Goal: Communication & Community: Answer question/provide support

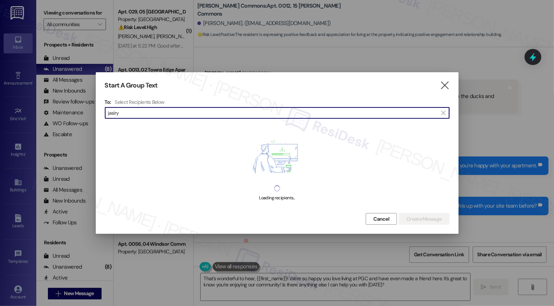
scroll to position [12423, 0]
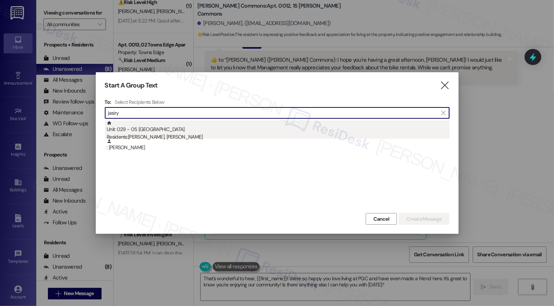
type input "jasiry"
click at [311, 131] on div "Unit: 029 - 05 [GEOGRAPHIC_DATA] Residents: [PERSON_NAME], [PERSON_NAME]" at bounding box center [278, 130] width 343 height 21
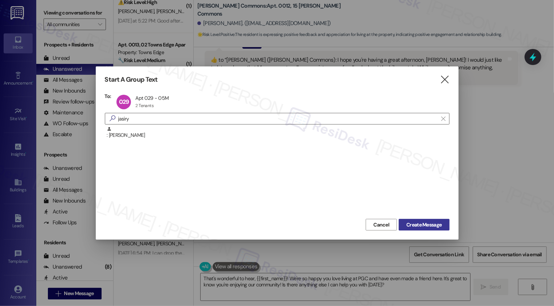
click at [425, 225] on span "Create Message" at bounding box center [423, 225] width 35 height 8
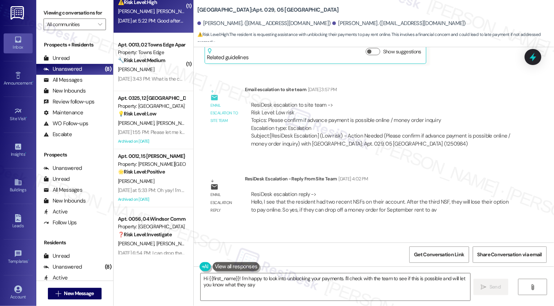
scroll to position [4266, 0]
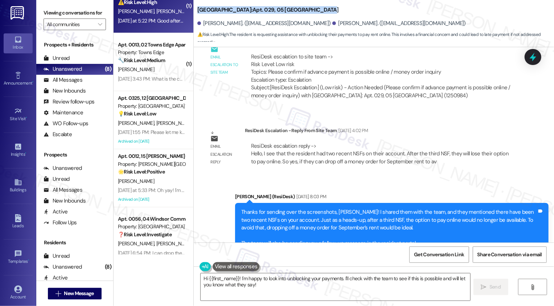
drag, startPoint x: 192, startPoint y: 9, endPoint x: 308, endPoint y: 9, distance: 115.8
click at [308, 10] on div "[GEOGRAPHIC_DATA]: Apt. 029, 05 [GEOGRAPHIC_DATA] [GEOGRAPHIC_DATA][PERSON_NAME…" at bounding box center [374, 22] width 360 height 40
copy b "[GEOGRAPHIC_DATA]: Apt. 029, 05 [GEOGRAPHIC_DATA]"
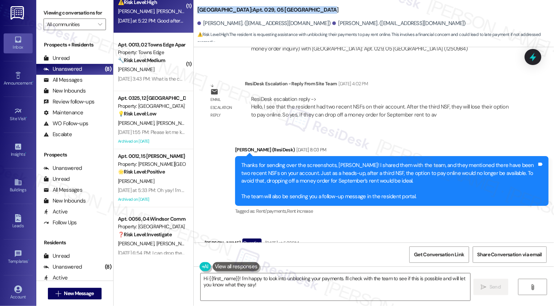
click at [207, 238] on div "[PERSON_NAME] Question [DATE] at 5:22 PM" at bounding box center [321, 244] width 232 height 12
copy div "Jasiry"
click at [226, 281] on textarea "Hi {{first_name}}! I'm happy to look into unblocking your payments. I'll check …" at bounding box center [336, 286] width 270 height 27
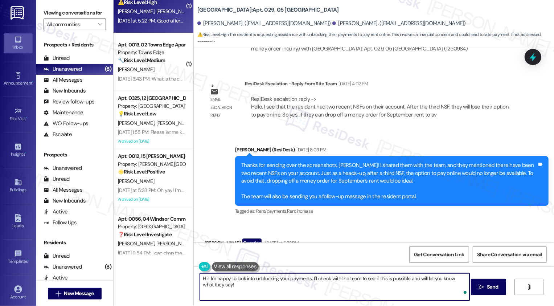
paste textarea "Jasiry"
drag, startPoint x: 227, startPoint y: 278, endPoint x: 322, endPoint y: 282, distance: 94.8
click at [322, 282] on textarea "Hi [PERSON_NAME]! I'm happy to look into unblocking your payments. I'll check w…" at bounding box center [335, 286] width 270 height 27
type textarea "Hi [PERSON_NAME]! Thanks for reaching out! I'll check with the team to see if t…"
click at [493, 284] on span "Send" at bounding box center [492, 287] width 11 height 8
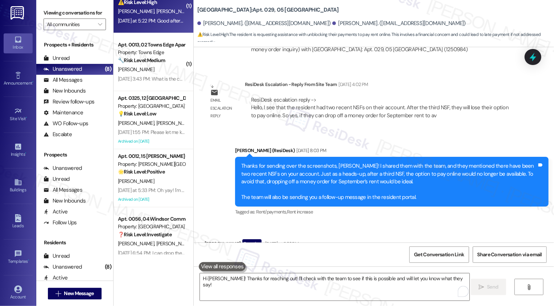
scroll to position [4364, 0]
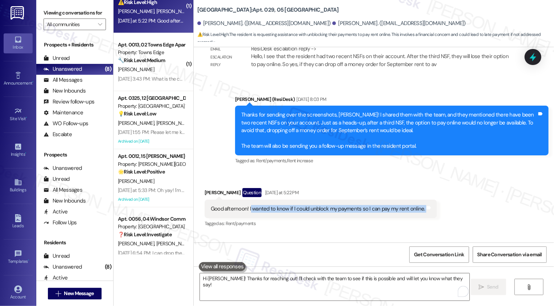
drag, startPoint x: 245, startPoint y: 165, endPoint x: 430, endPoint y: 163, distance: 185.1
click at [430, 183] on div "Received via SMS [PERSON_NAME] Question [DATE] at 5:22 PM Good afternoon! I wan…" at bounding box center [320, 209] width 243 height 52
copy div "wanted to know if I could unblock my payments so I can pay my rent online. Tags…"
click at [236, 234] on div "Sent via SMS [PERSON_NAME] 7:05 PM Hi [PERSON_NAME]! Thanks for reaching out! I…" at bounding box center [374, 259] width 360 height 50
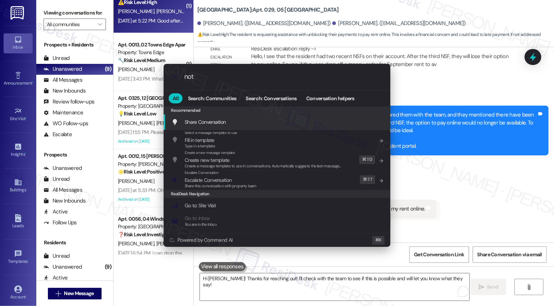
type input "note"
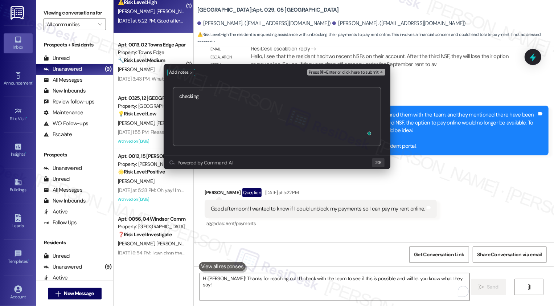
paste textarea "[URL][DOMAIN_NAME]"
type textarea "checking [URL][DOMAIN_NAME]"
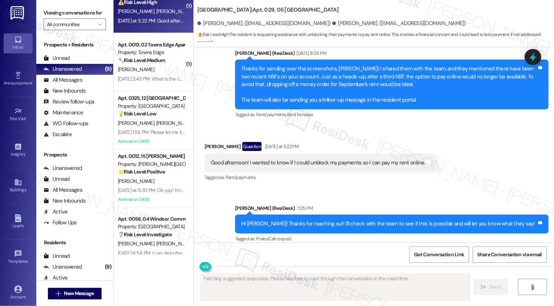
scroll to position [4443, 0]
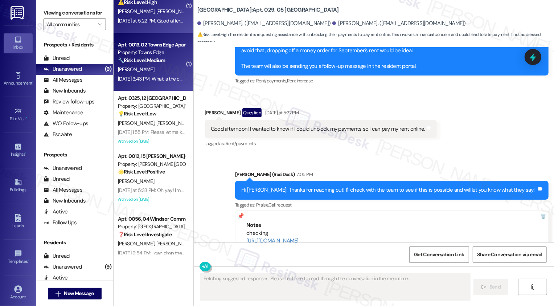
click at [143, 72] on div "[PERSON_NAME]" at bounding box center [151, 69] width 69 height 9
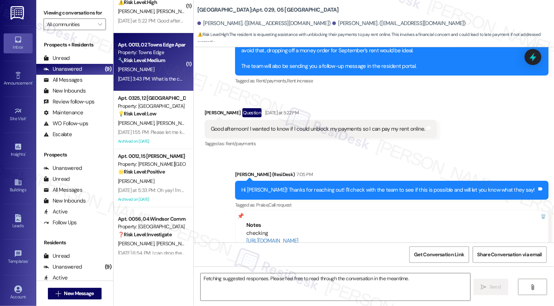
click at [143, 72] on div "[PERSON_NAME]" at bounding box center [151, 69] width 69 height 9
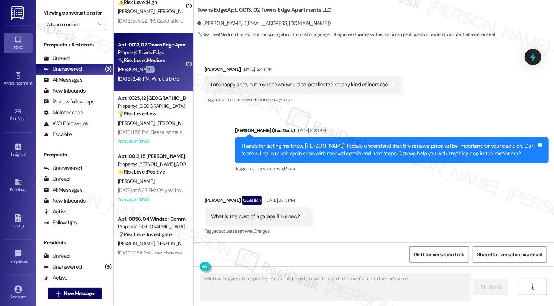
scroll to position [1719, 0]
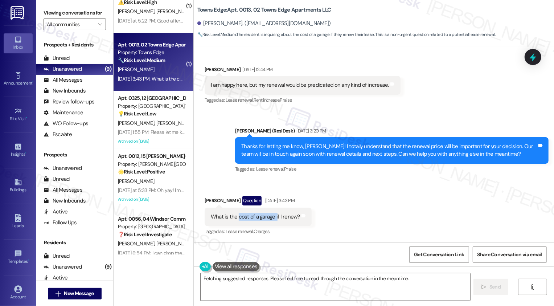
drag, startPoint x: 234, startPoint y: 217, endPoint x: 271, endPoint y: 216, distance: 37.4
click at [271, 216] on div "What is the cost of a garage if I renew?" at bounding box center [255, 217] width 89 height 8
copy div "cost of a garage i"
click at [336, 213] on div "Received via SMS [PERSON_NAME] Question [DATE] 3:43 PM What is the cost of a ga…" at bounding box center [374, 211] width 360 height 63
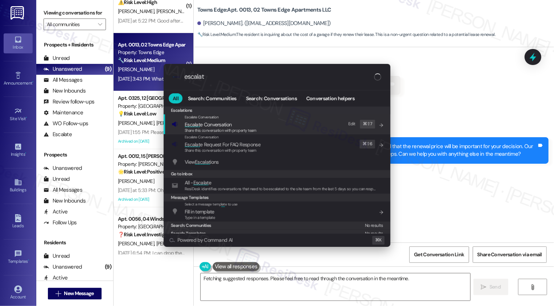
type input "escalat"
click at [230, 122] on span "Escalat e Conversation" at bounding box center [208, 124] width 47 height 7
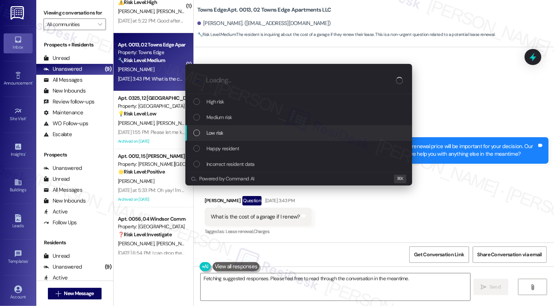
click at [209, 135] on span "Low risk" at bounding box center [215, 133] width 17 height 8
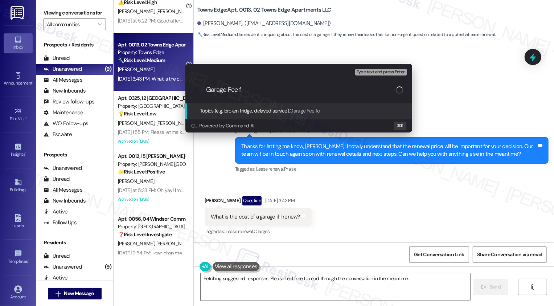
type input "Garage Fee"
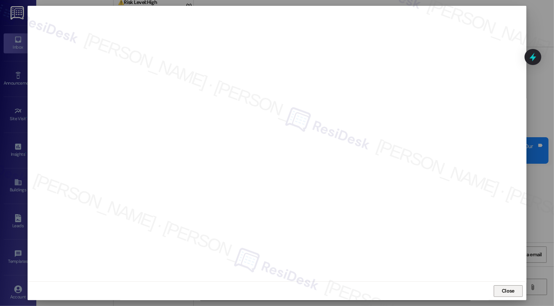
click at [519, 292] on button "Close" at bounding box center [508, 291] width 29 height 12
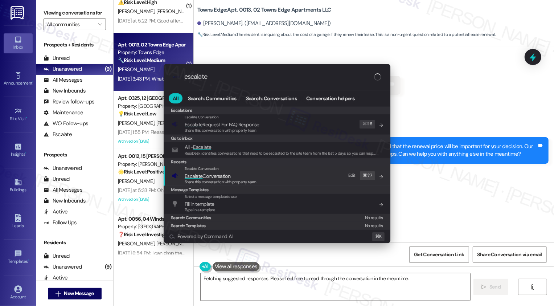
type input "escalate"
click at [227, 174] on span "Escalate Conversation" at bounding box center [208, 176] width 46 height 7
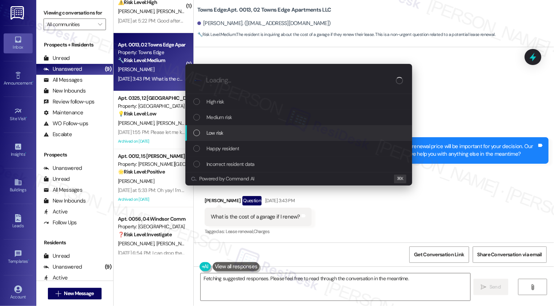
click at [214, 136] on span "Low risk" at bounding box center [215, 133] width 17 height 8
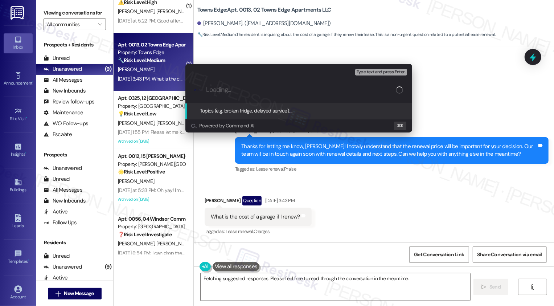
paste input "Garage Fee"
type input "Garage Fee"
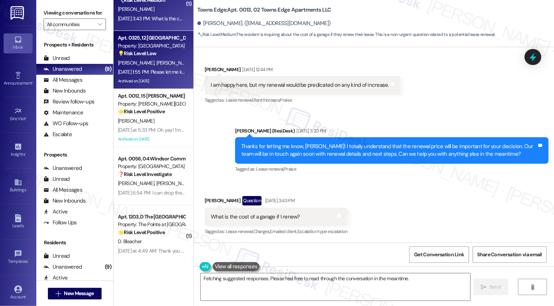
scroll to position [87, 0]
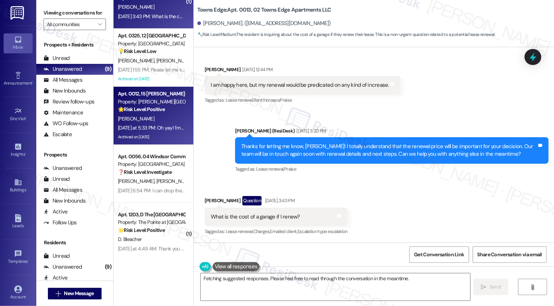
click at [150, 118] on div "[PERSON_NAME]" at bounding box center [151, 118] width 69 height 9
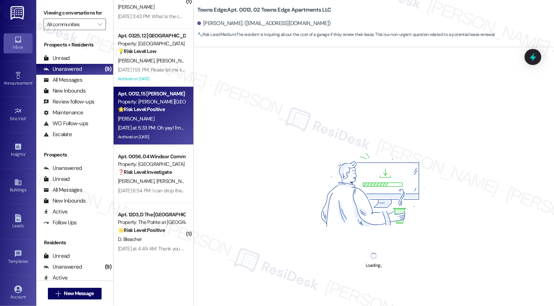
click at [150, 118] on div "[PERSON_NAME]" at bounding box center [151, 118] width 69 height 9
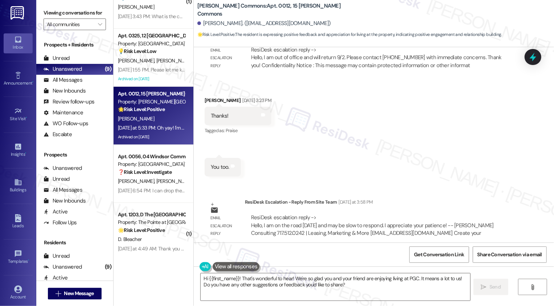
scroll to position [12423, 0]
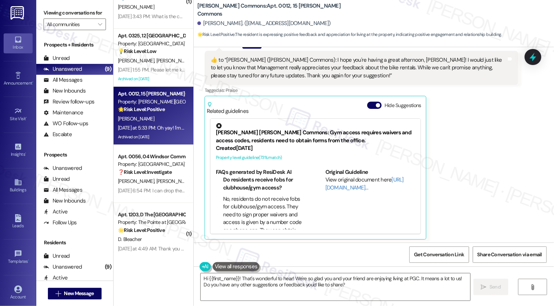
click at [328, 282] on textarea "Hi {{first_name}}! That's wonderful to hear! We're so glad you and your friend …" at bounding box center [336, 286] width 270 height 27
click at [250, 277] on textarea "Hi {{first_name}}! That's wonderful to hear! We're so glad you and your friend …" at bounding box center [336, 286] width 270 height 27
click at [240, 283] on textarea "Hi {{first_name}}! That's wonderful to hear! We're so glad you and your friend …" at bounding box center [336, 286] width 270 height 27
click at [241, 280] on textarea "Hi {{first_name}}! That's wonderful to hear! We're so glad you and your friend …" at bounding box center [336, 286] width 270 height 27
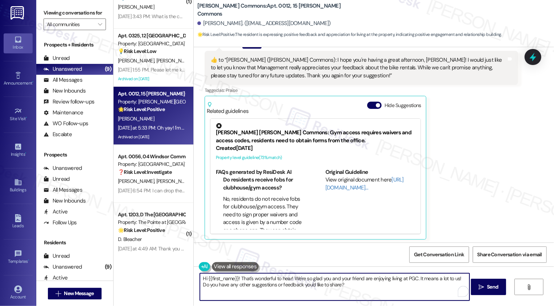
drag, startPoint x: 237, startPoint y: 277, endPoint x: 150, endPoint y: 277, distance: 86.7
click at [151, 277] on div "( 1 ) Apt. 029, 05 [GEOGRAPHIC_DATA] Property: [GEOGRAPHIC_DATA] ⚠️ Risk Level:…" at bounding box center [334, 153] width 441 height 306
click at [315, 283] on textarea "That's wonderful to hear! We're so glad you and your friend are enjoying living…" at bounding box center [335, 286] width 270 height 27
drag, startPoint x: 419, startPoint y: 278, endPoint x: 430, endPoint y: 295, distance: 19.9
click at [430, 295] on textarea "That's wonderful to hear! We're so glad you and your friend are enjoying living…" at bounding box center [335, 286] width 270 height 27
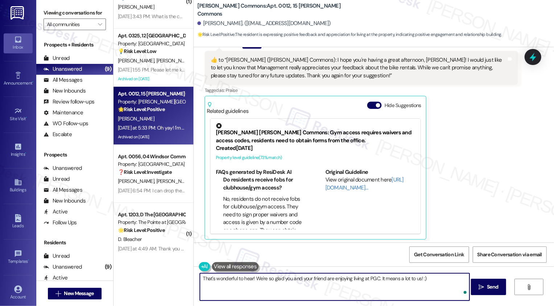
paste textarea "If you haven't had a chance to leave us a review on Google yet, we would be so …"
click at [200, 290] on textarea "That's wonderful to hear! We're so glad you and your friend are enjoying living…" at bounding box center [335, 286] width 270 height 27
click at [375, 290] on textarea "That's wonderful to hear! We're so glad you and your friend are enjoying living…" at bounding box center [335, 286] width 270 height 27
type textarea "That's wonderful to hear! We're so glad you and your friend are enjoying living…"
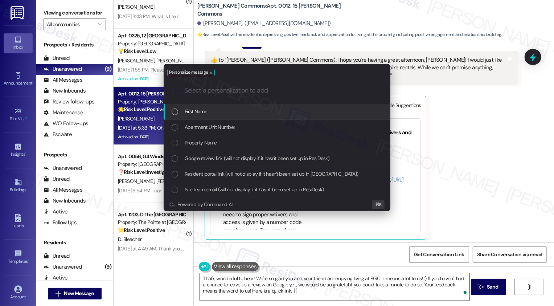
type input "g"
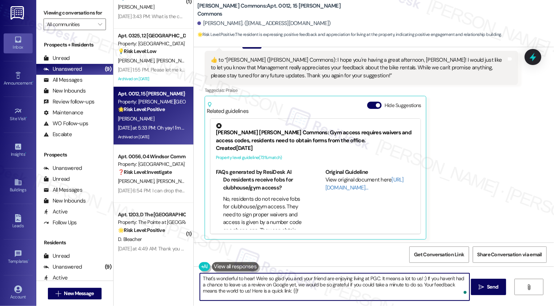
type textarea "That's wonderful to hear! We're so glad you and your friend are enjoying living…"
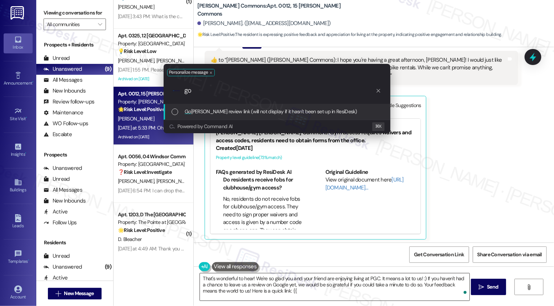
type input "goo"
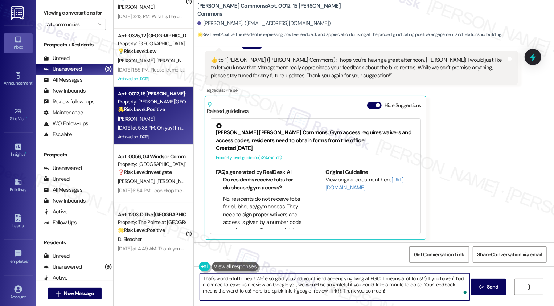
scroll to position [12376, 0]
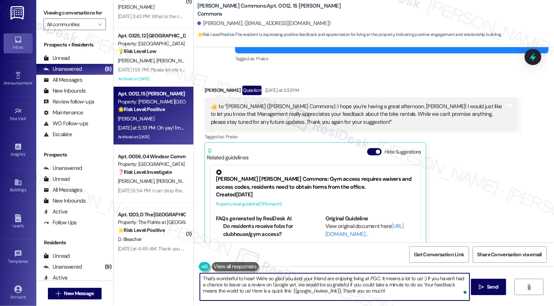
type textarea "That's wonderful to hear! We're so glad you and your friend are enjoying living…"
click at [210, 21] on div "[PERSON_NAME]. ([EMAIL_ADDRESS][DOMAIN_NAME])" at bounding box center [264, 24] width 134 height 8
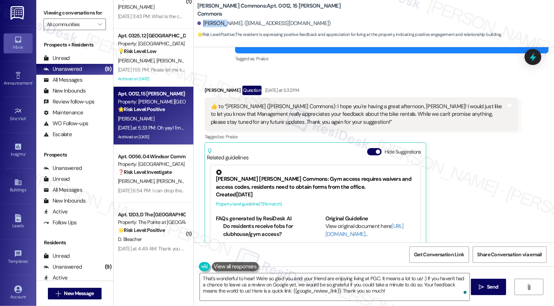
copy div "[PERSON_NAME]"
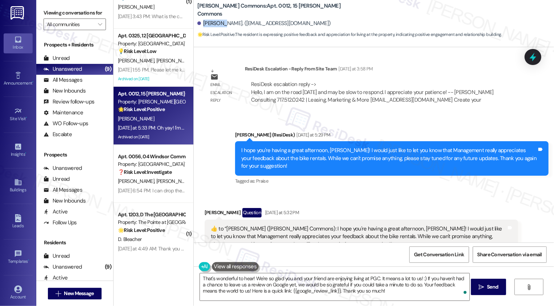
scroll to position [12423, 0]
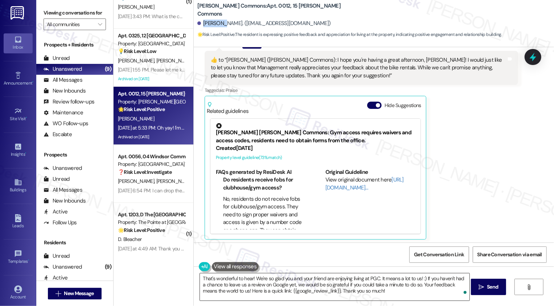
click at [385, 295] on textarea "That's wonderful to hear! We're so glad you and your friend are enjoying living…" at bounding box center [335, 286] width 270 height 27
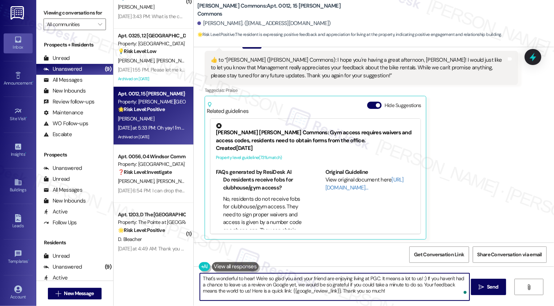
click at [385, 295] on textarea "That's wonderful to hear! We're so glad you and your friend are enjoying living…" at bounding box center [335, 286] width 270 height 27
click at [429, 291] on textarea "That's wonderful to hear! We're so glad you and your friend are enjoying living…" at bounding box center [335, 286] width 270 height 27
click at [490, 287] on span "Send" at bounding box center [492, 287] width 11 height 8
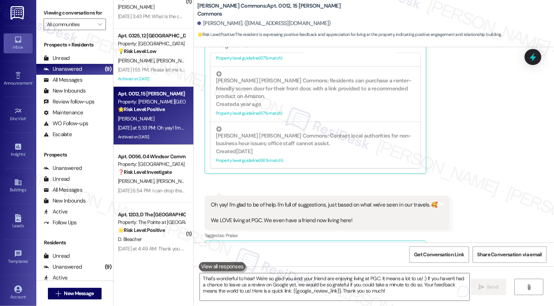
scroll to position [12489, 0]
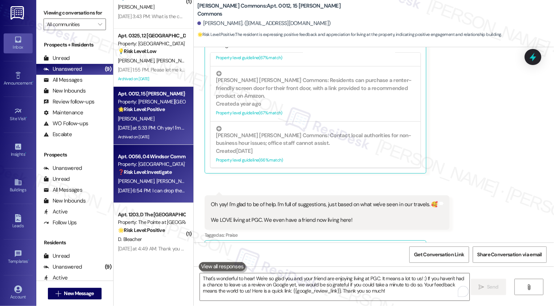
click at [148, 159] on div "Apt. 0056, 04 Windsor Commons Townhomes" at bounding box center [151, 157] width 67 height 8
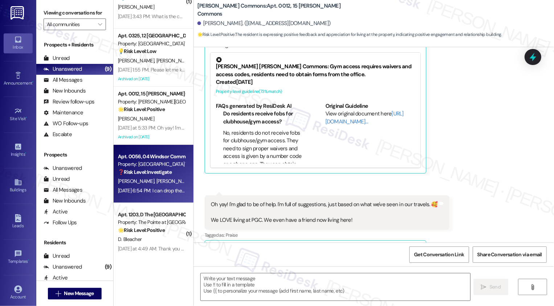
click at [148, 159] on div "Apt. 0056, 04 Windsor Commons Townhomes" at bounding box center [151, 157] width 67 height 8
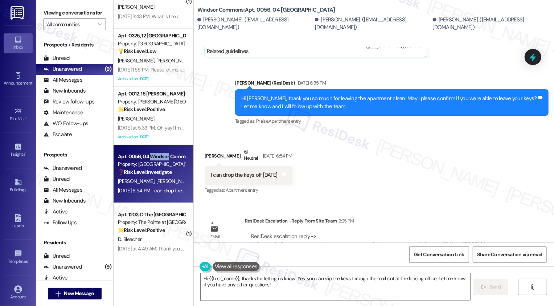
scroll to position [2822, 0]
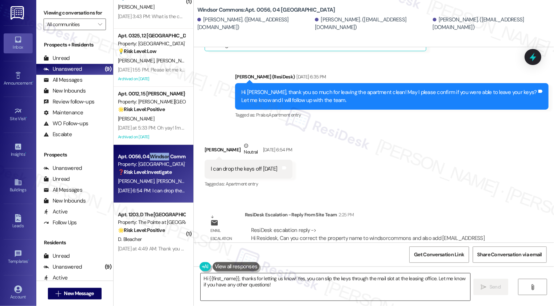
click at [258, 290] on textarea "Hi {{first_name}}, thanks for letting us know! Yes, you can slip the keys throu…" at bounding box center [336, 286] width 270 height 27
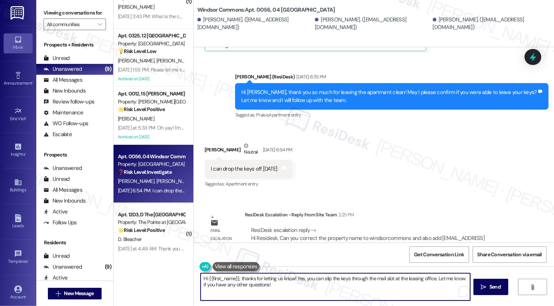
drag, startPoint x: 294, startPoint y: 278, endPoint x: 301, endPoint y: 294, distance: 17.7
click at [301, 294] on textarea "Hi {{first_name}}, thanks for letting us know! Yes, you can slip the keys throu…" at bounding box center [336, 286] width 270 height 27
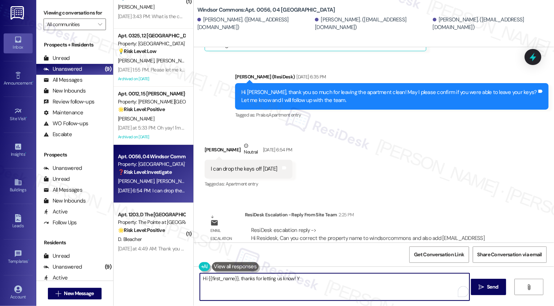
click at [207, 142] on div "[PERSON_NAME] Neutral [DATE] 6:54 PM" at bounding box center [249, 151] width 88 height 18
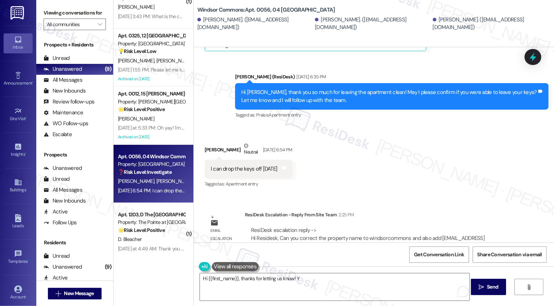
click at [207, 142] on div "[PERSON_NAME] Neutral [DATE] 6:54 PM" at bounding box center [249, 151] width 88 height 18
copy div "[PERSON_NAME]"
click at [223, 275] on textarea "Hi {{first_name}}, thanks for letting us know! Y" at bounding box center [335, 286] width 270 height 27
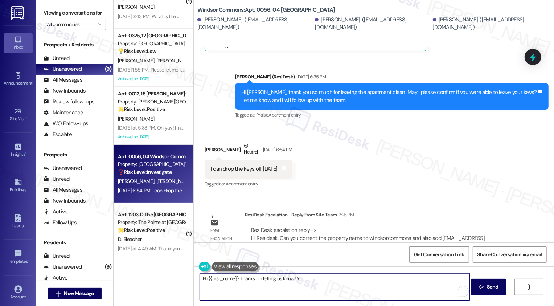
click at [223, 275] on textarea "Hi {{first_name}}, thanks for letting us know! Y" at bounding box center [335, 286] width 270 height 27
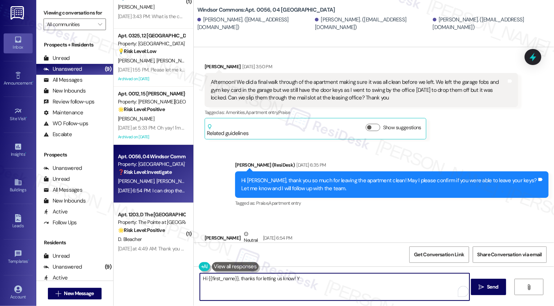
scroll to position [2731, 0]
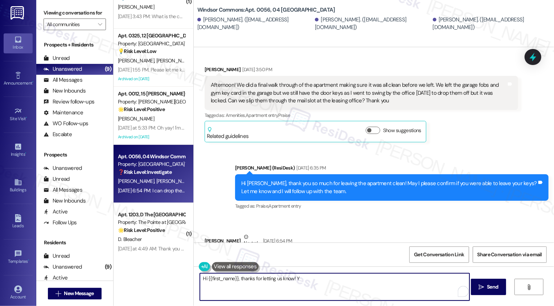
click at [217, 279] on textarea "Hi {{first_name}}, thanks for letting us know! Y" at bounding box center [335, 286] width 270 height 27
paste textarea "[PERSON_NAME]"
click at [230, 278] on textarea "Hi [PERSON_NAME], thanks for letting us know! Y" at bounding box center [335, 286] width 270 height 27
click at [297, 276] on textarea "Hi [PERSON_NAME], thanks again for letting me know! Y" at bounding box center [335, 286] width 270 height 27
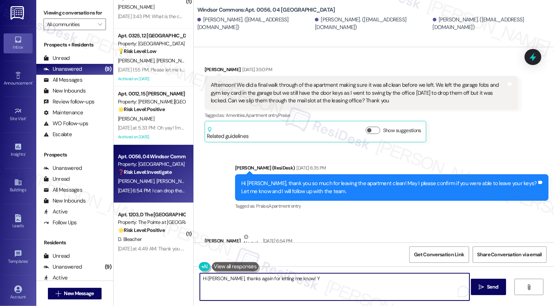
type textarea "Hi [PERSON_NAME], thanks again for letting me know!"
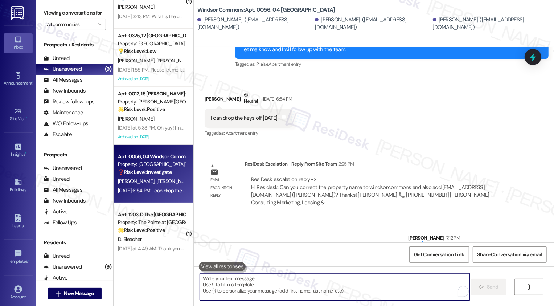
scroll to position [129, 0]
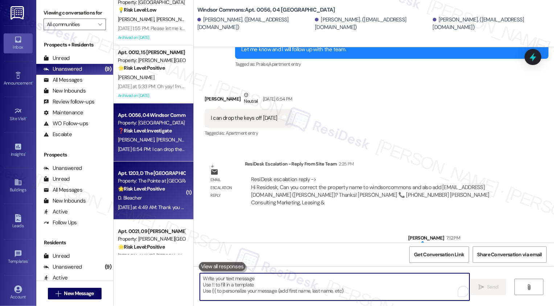
click at [158, 201] on div "D. Bleacher" at bounding box center [151, 197] width 69 height 9
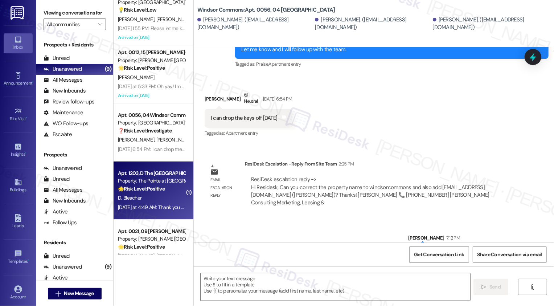
click at [158, 201] on div "D. Bleacher" at bounding box center [151, 197] width 69 height 9
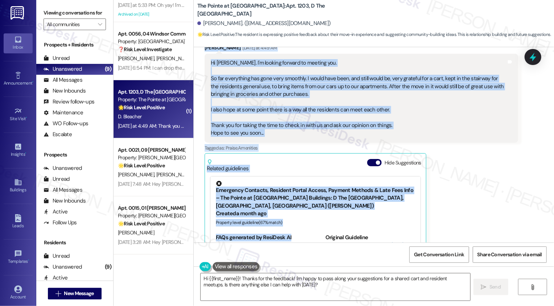
scroll to position [151, 0]
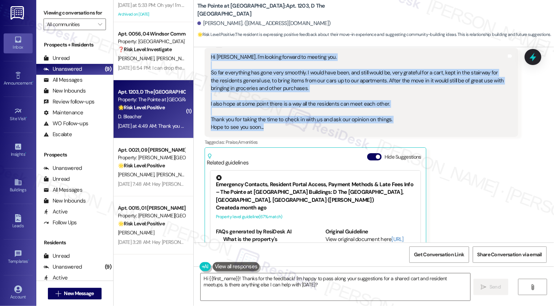
drag, startPoint x: 231, startPoint y: 58, endPoint x: 288, endPoint y: 129, distance: 90.6
click at [288, 129] on div "Survey, sent via SMS Residesk Automated Survey [DATE] 12:42 PM Hi [PERSON_NAME]…" at bounding box center [374, 144] width 360 height 195
copy div "Residesk Automated Survey [DATE] 12:42 PM Hi [PERSON_NAME]! We're so glad you c…"
click at [264, 295] on textarea "Hi {{first_name}}! Thanks for the feedback! I'm happy to pass along your sugges…" at bounding box center [336, 286] width 270 height 27
click at [275, 285] on textarea "Hi {{first_name}}! Thanks for the feedback! I'm happy to pass along your sugges…" at bounding box center [336, 286] width 270 height 27
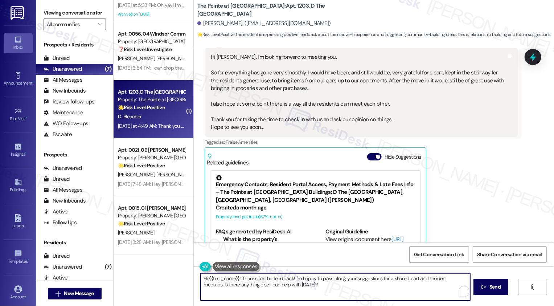
type textarea "NOT_ALLOWED"
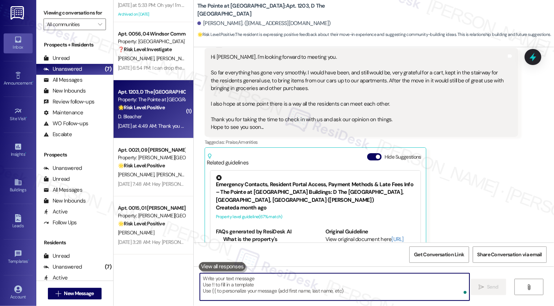
scroll to position [0, 0]
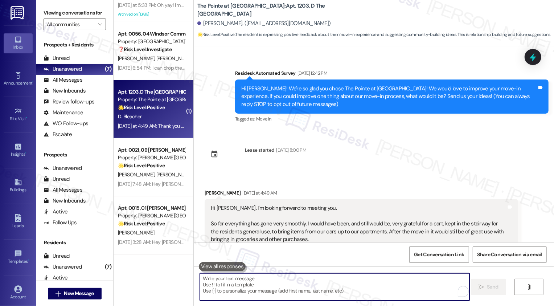
paste textarea "Hi [PERSON_NAME], it’s so great to meet you too! I love your ideas about having…"
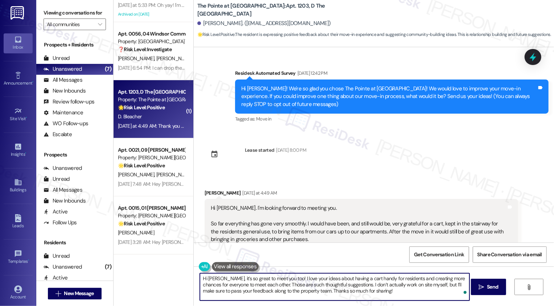
click at [288, 278] on textarea "Hi [PERSON_NAME], it’s so great to meet you too! I love your ideas about having…" at bounding box center [335, 286] width 270 height 27
click at [306, 279] on textarea "Hi [PERSON_NAME], it’s so great to meet you too! I love your ideas about having…" at bounding box center [335, 286] width 270 height 27
drag, startPoint x: 314, startPoint y: 279, endPoint x: 280, endPoint y: 278, distance: 34.1
click at [280, 278] on textarea "Hi [PERSON_NAME], it’s so great to meet you too! I love your ideas about having…" at bounding box center [335, 286] width 270 height 27
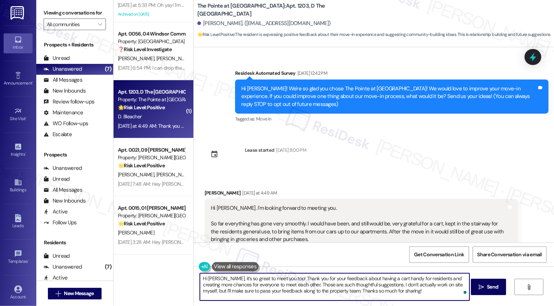
click at [408, 283] on textarea "Hi [PERSON_NAME], it’s so great to meet you too! Thank you for your feedback ab…" at bounding box center [335, 286] width 270 height 27
click at [306, 282] on textarea "Hi [PERSON_NAME], it’s so great to meet you too! Thank you for your feedback ab…" at bounding box center [335, 286] width 270 height 27
click at [275, 289] on textarea "Hi [PERSON_NAME], it’s so great to meet you too! Thank you for your feedback ab…" at bounding box center [335, 286] width 270 height 27
click at [312, 289] on textarea "Hi [PERSON_NAME], it’s so great to meet you too! Thank you for your feedback ab…" at bounding box center [335, 286] width 270 height 27
click at [359, 290] on textarea "Hi [PERSON_NAME], it’s so great to meet you too! Thank you for your feedback ab…" at bounding box center [335, 286] width 270 height 27
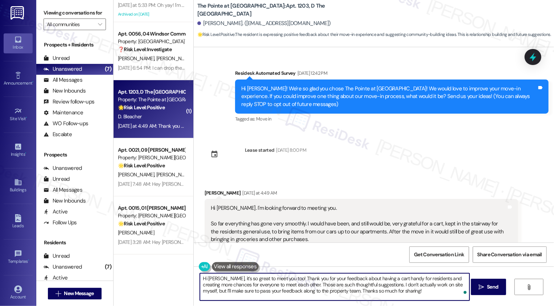
click at [416, 291] on textarea "Hi [PERSON_NAME], it’s so great to meet you too! Thank you for your feedback ab…" at bounding box center [335, 286] width 270 height 27
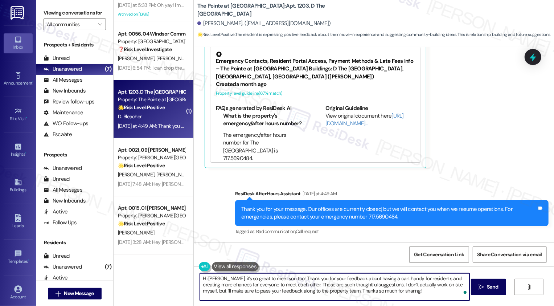
scroll to position [260, 0]
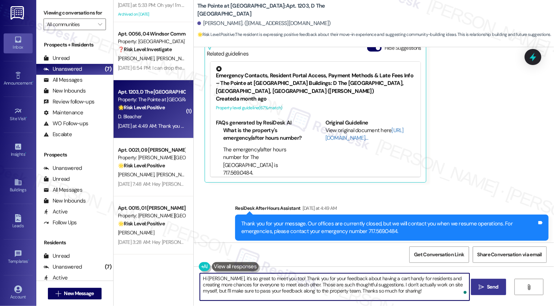
type textarea "Hi [PERSON_NAME], it’s so great to meet you too! Thank you for your feedback ab…"
click at [484, 291] on button " Send" at bounding box center [488, 287] width 35 height 16
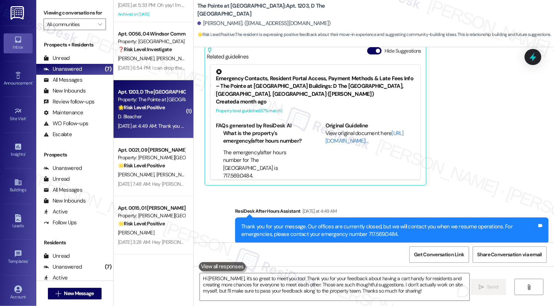
scroll to position [340, 0]
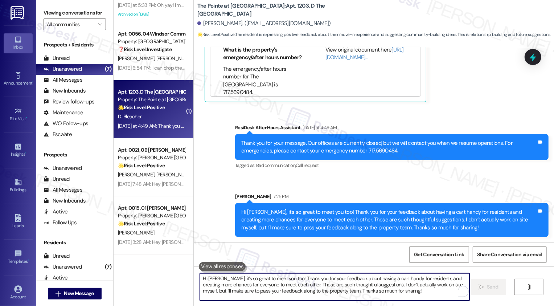
click at [402, 288] on textarea "Hi [PERSON_NAME], it’s so great to meet you too! Thank you for your feedback ab…" at bounding box center [335, 286] width 270 height 27
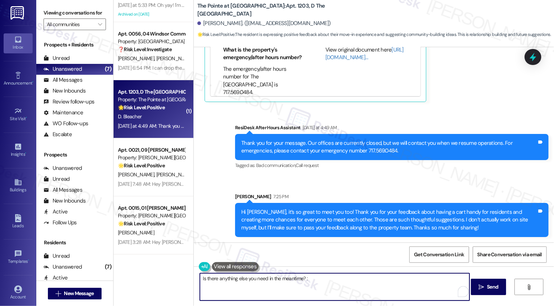
type textarea "Is there anything else you need in the meantime? :)"
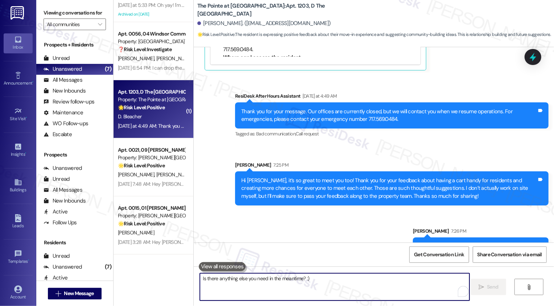
scroll to position [391, 0]
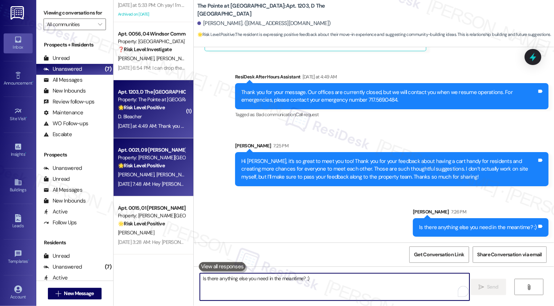
click at [151, 159] on div "Property: [PERSON_NAME][GEOGRAPHIC_DATA]" at bounding box center [151, 158] width 67 height 8
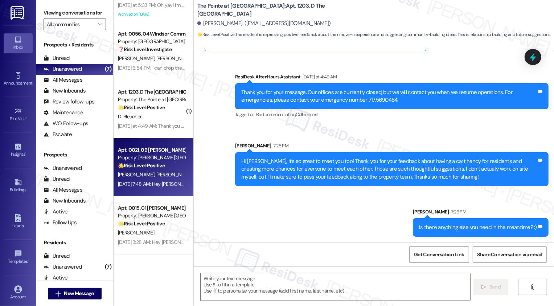
click at [151, 159] on div "Property: [PERSON_NAME][GEOGRAPHIC_DATA]" at bounding box center [151, 158] width 67 height 8
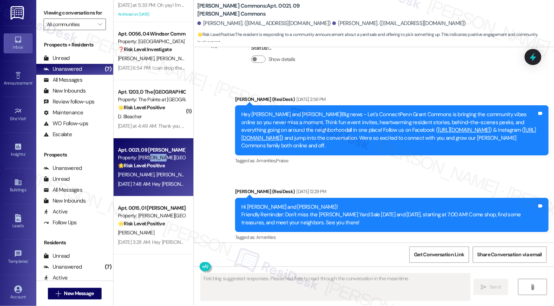
scroll to position [13102, 0]
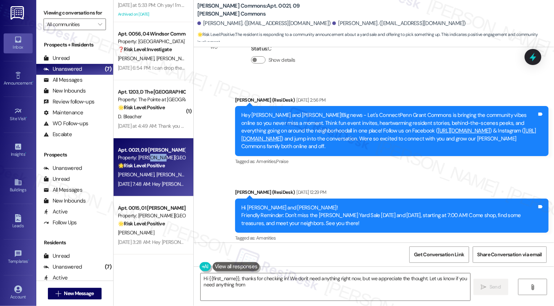
click at [266, 207] on div "Announcement, sent via SMS [PERSON_NAME] (ResiDesk) [DATE] 2:56 PM Hey [PERSON_…" at bounding box center [374, 235] width 360 height 311
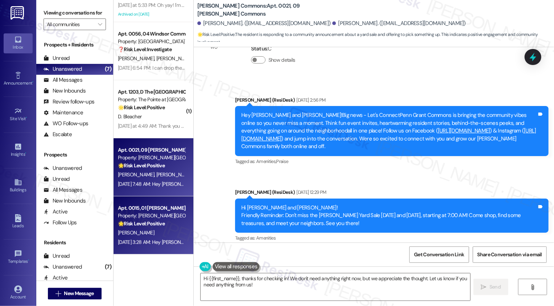
click at [160, 218] on div "Property: [PERSON_NAME][GEOGRAPHIC_DATA]" at bounding box center [151, 216] width 67 height 8
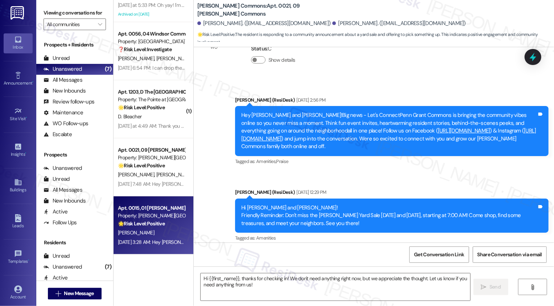
click at [160, 218] on div "Property: [PERSON_NAME][GEOGRAPHIC_DATA]" at bounding box center [151, 216] width 67 height 8
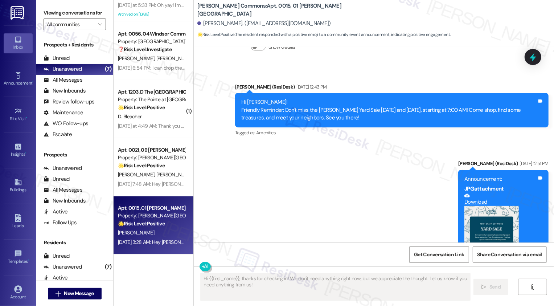
scroll to position [1755, 0]
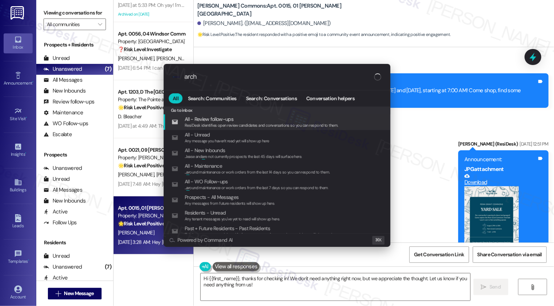
type input "archi"
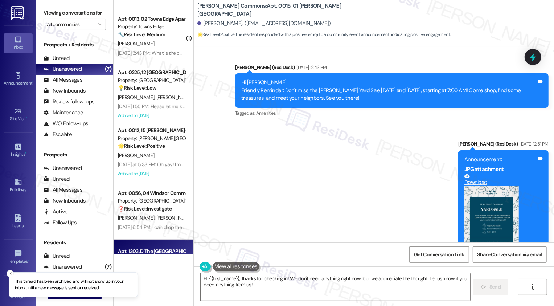
scroll to position [0, 0]
